Goal: Navigation & Orientation: Find specific page/section

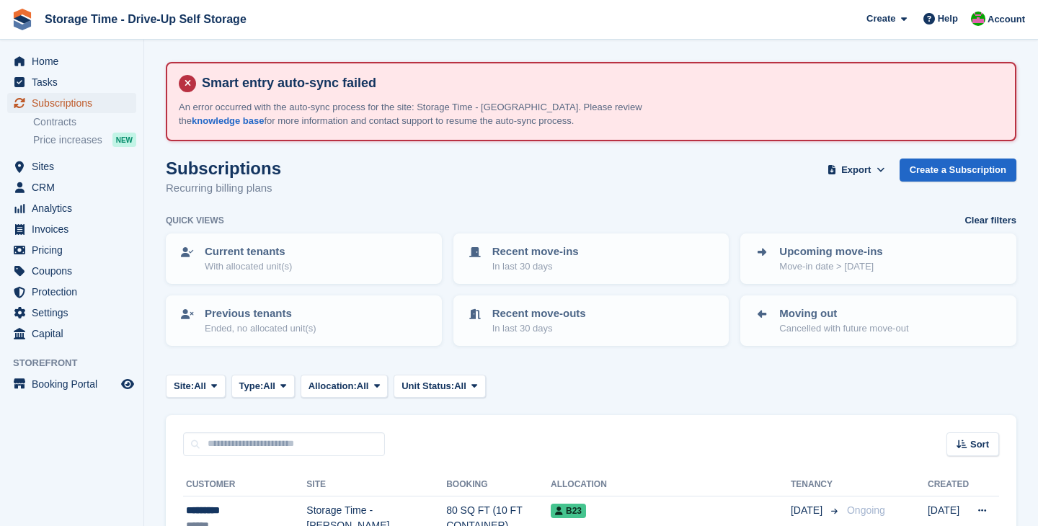
click at [75, 102] on span "Subscriptions" at bounding box center [75, 103] width 86 height 20
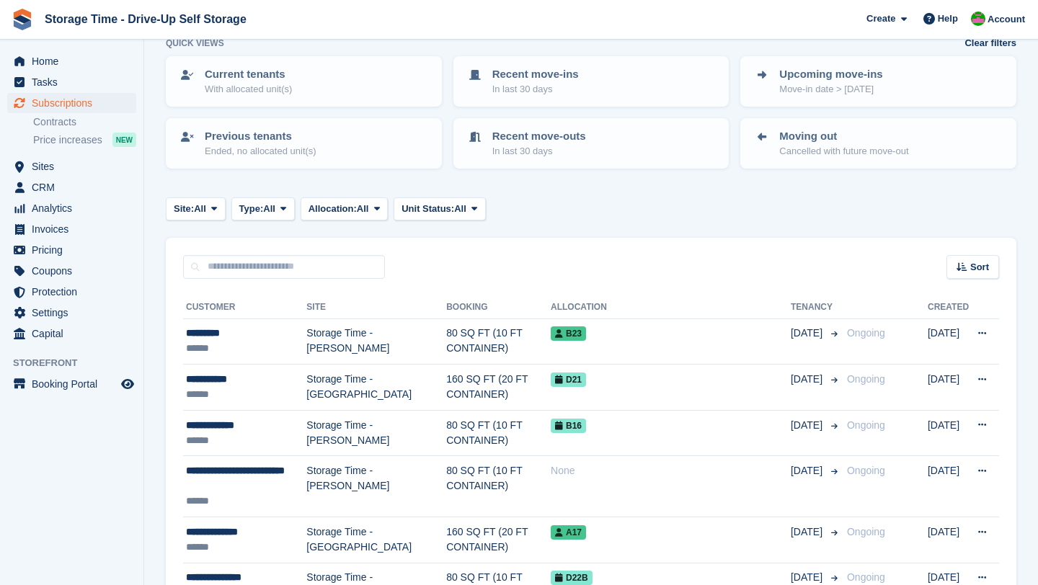
scroll to position [178, 0]
click at [54, 169] on span "Sites" at bounding box center [75, 166] width 86 height 20
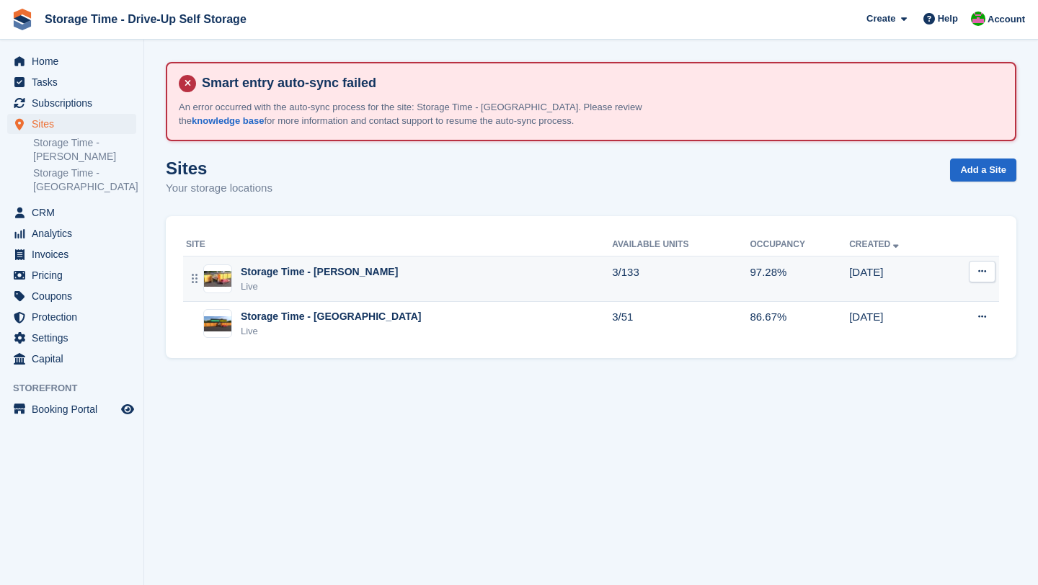
click at [269, 281] on div "Live" at bounding box center [319, 287] width 157 height 14
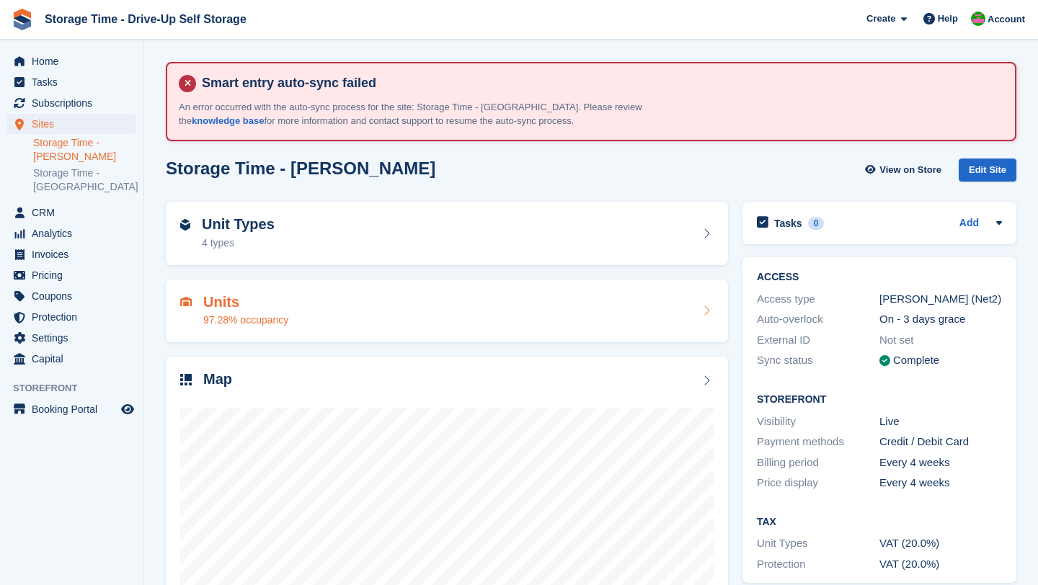
click at [293, 318] on div "Units 97.28% occupancy" at bounding box center [446, 311] width 533 height 35
click at [267, 236] on div "4 types" at bounding box center [238, 243] width 73 height 15
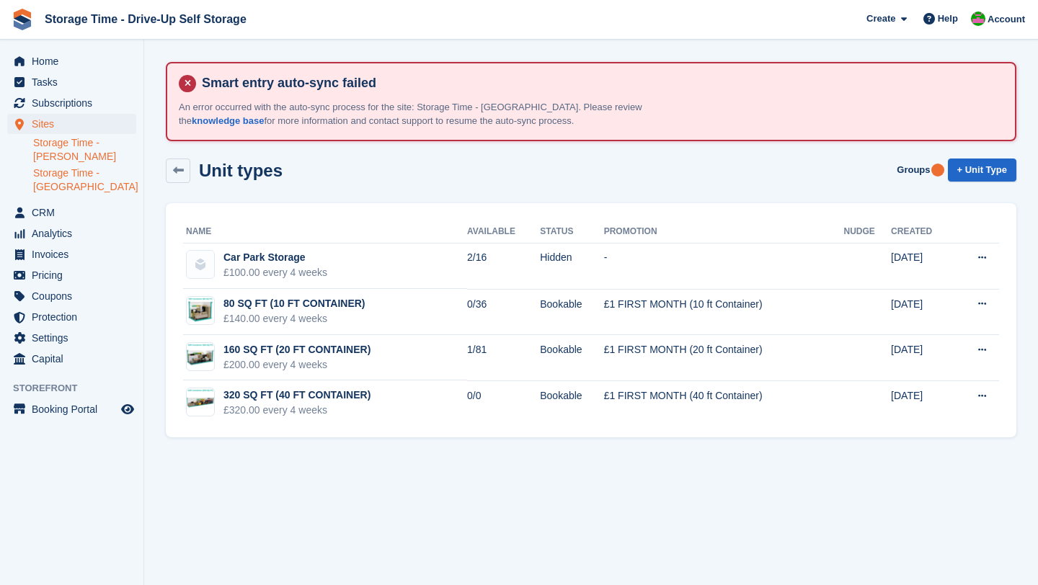
click at [76, 183] on link "Storage Time - [GEOGRAPHIC_DATA]" at bounding box center [84, 180] width 103 height 27
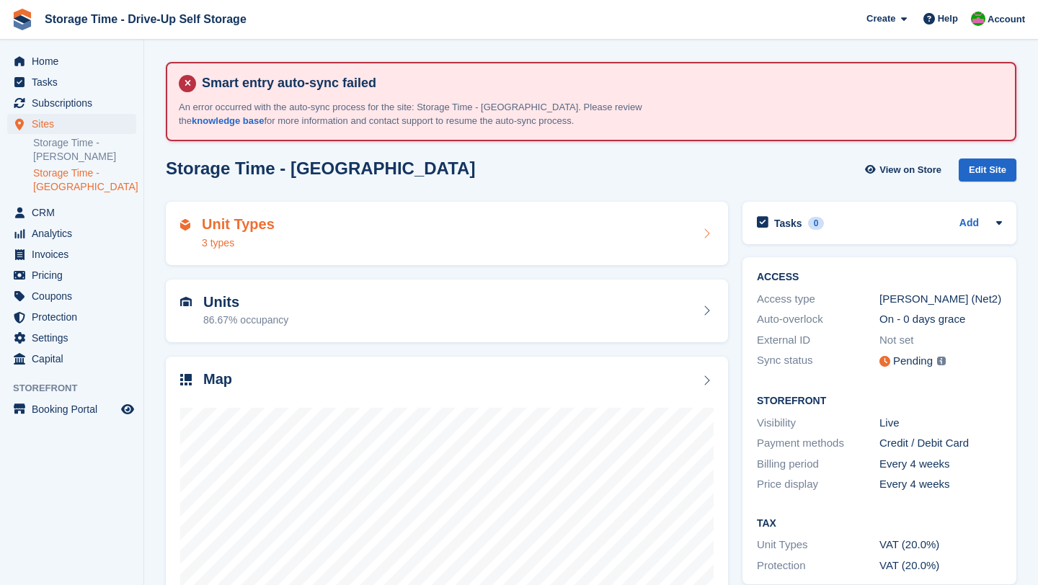
click at [309, 240] on div "Unit Types 3 types" at bounding box center [446, 233] width 533 height 35
